Goal: Navigation & Orientation: Find specific page/section

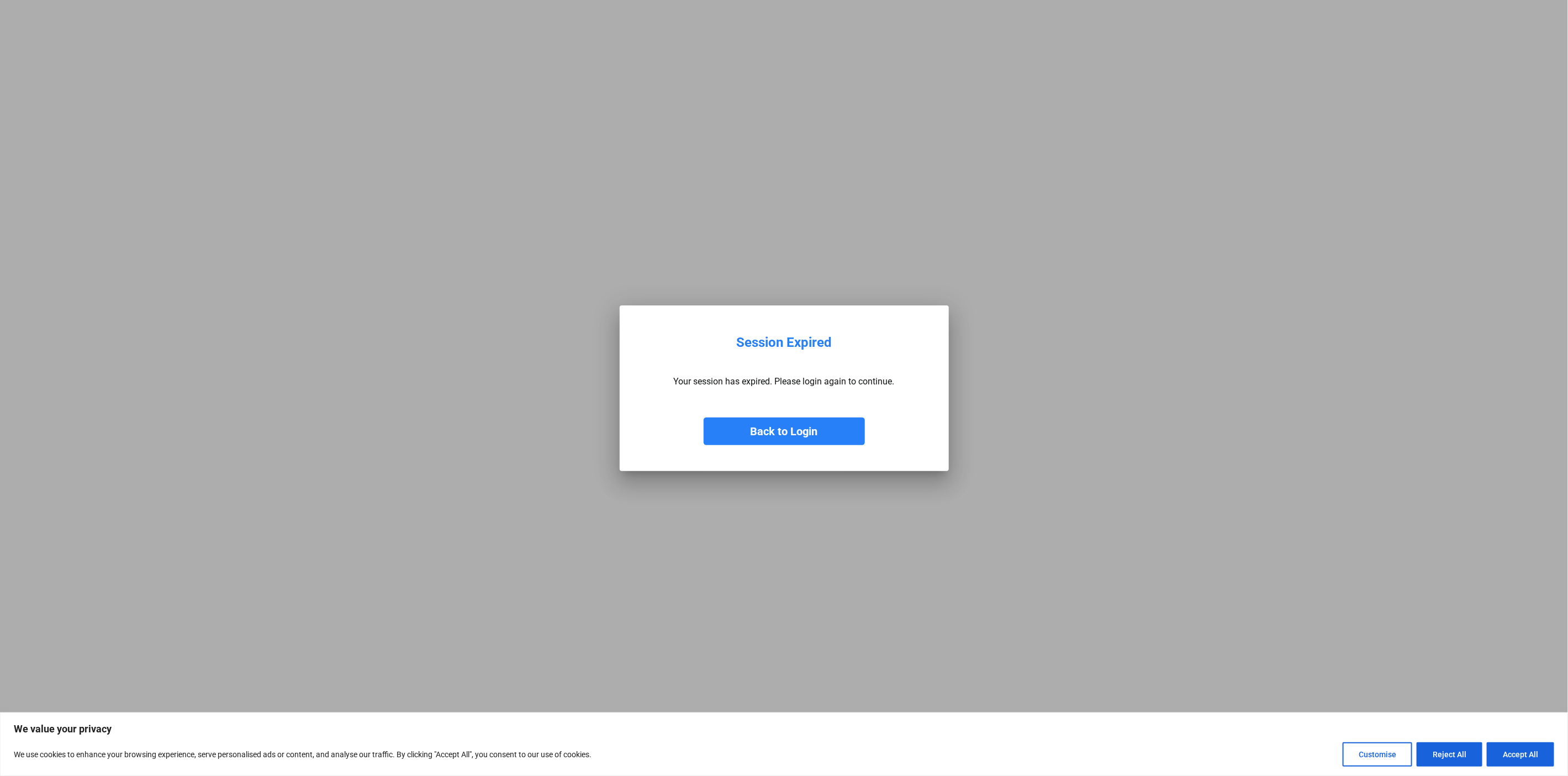
click at [792, 420] on button "Back to Login" at bounding box center [784, 431] width 161 height 28
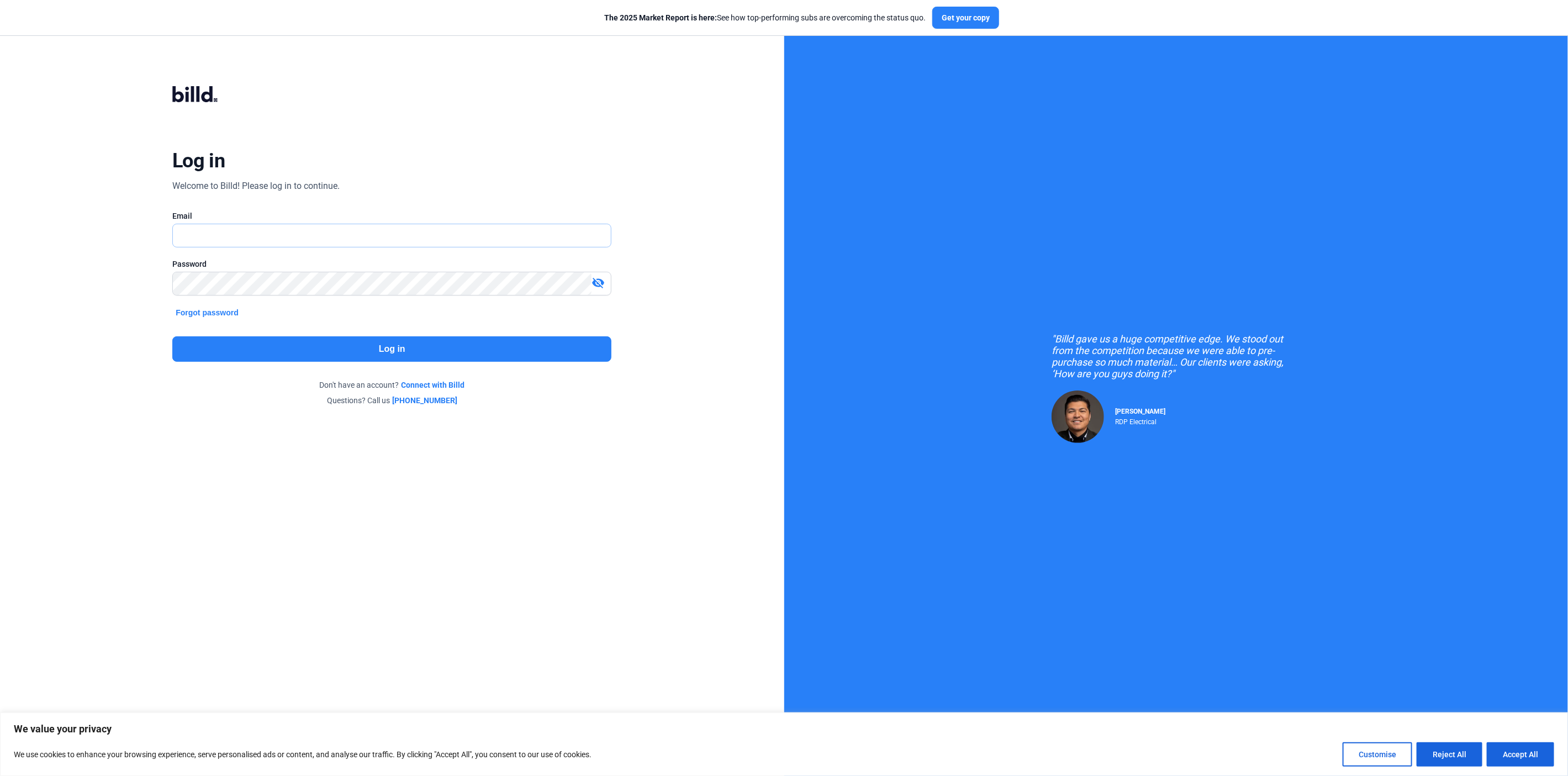
type input "[PERSON_NAME][EMAIL_ADDRESS][DOMAIN_NAME]"
click at [360, 352] on button "Log in" at bounding box center [392, 349] width 439 height 26
